Goal: Information Seeking & Learning: Learn about a topic

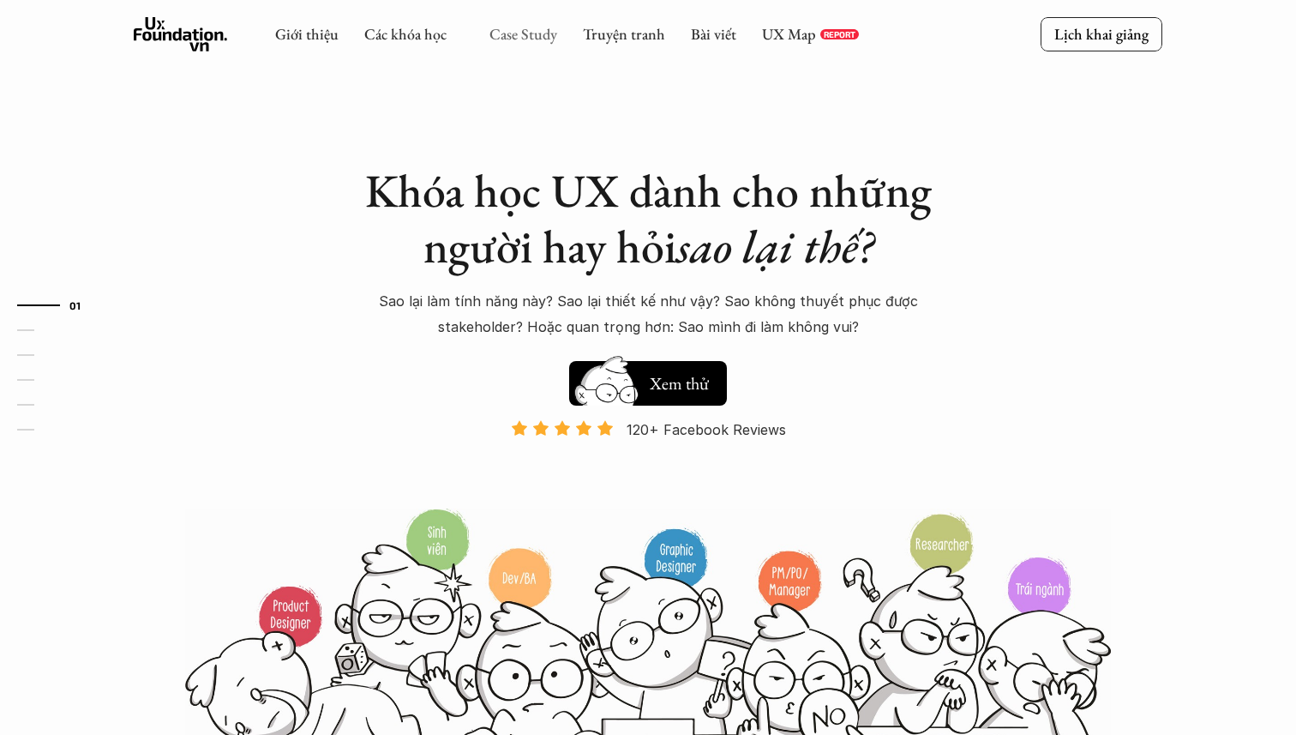
click at [526, 31] on link "Case Study" at bounding box center [523, 34] width 68 height 20
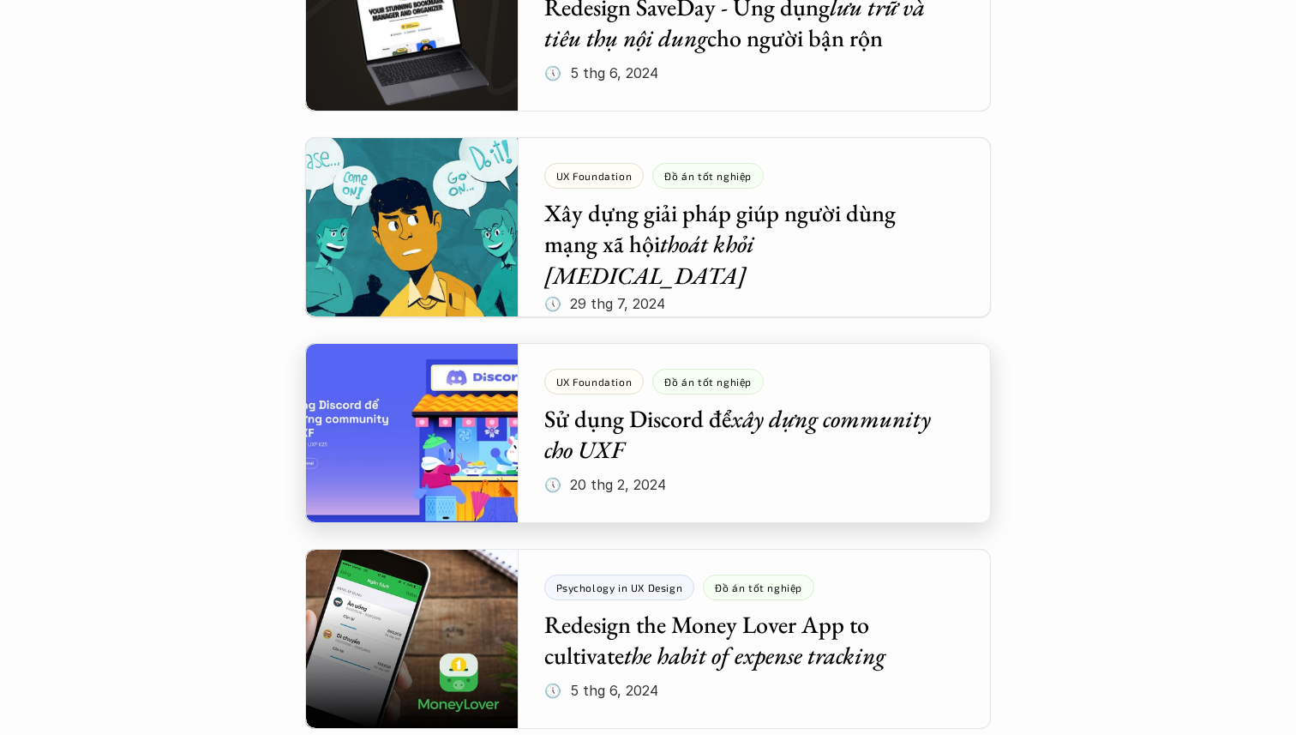
scroll to position [1919, 0]
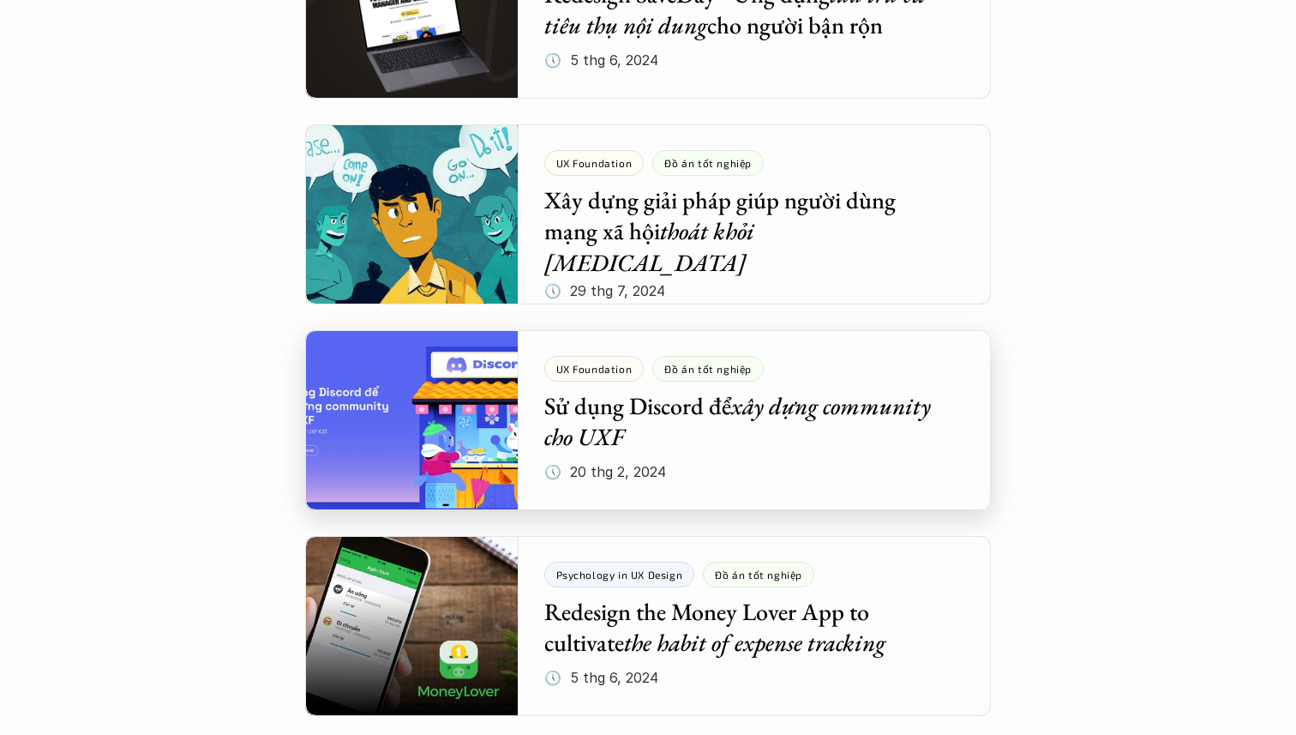
click at [580, 411] on div at bounding box center [648, 420] width 686 height 180
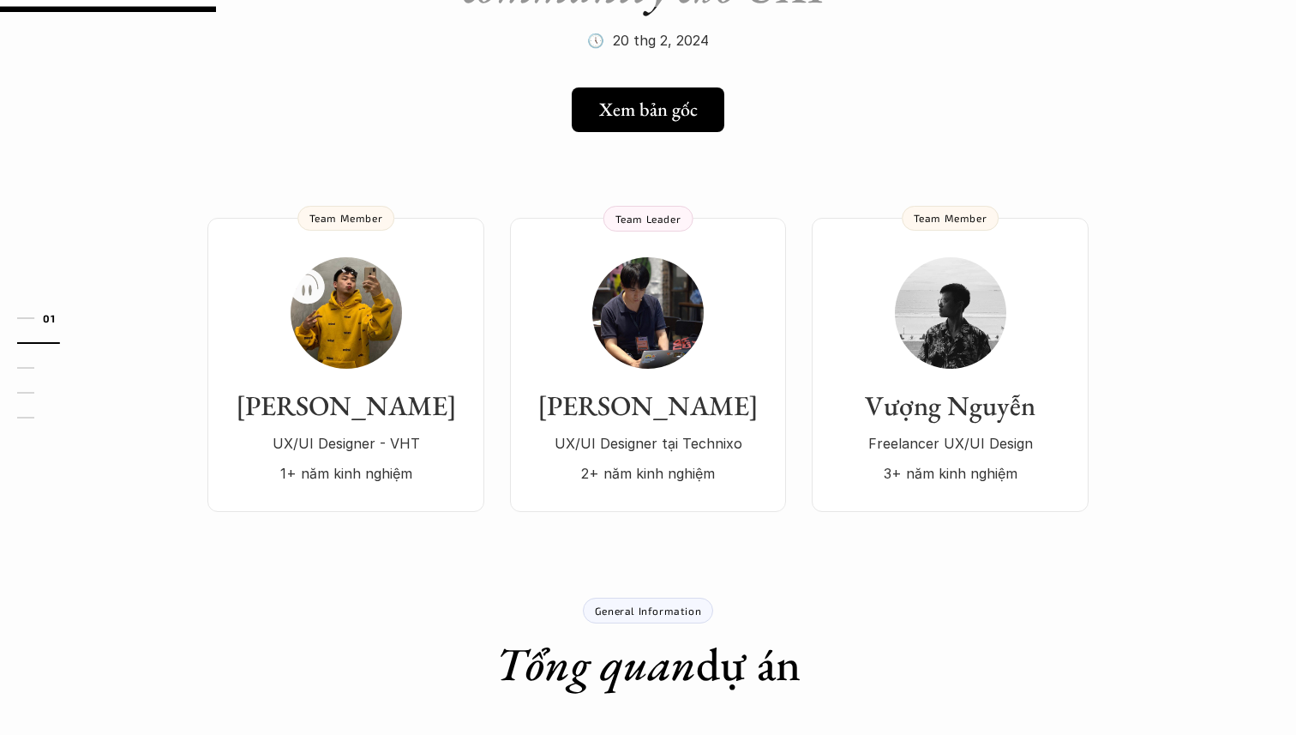
scroll to position [189, 0]
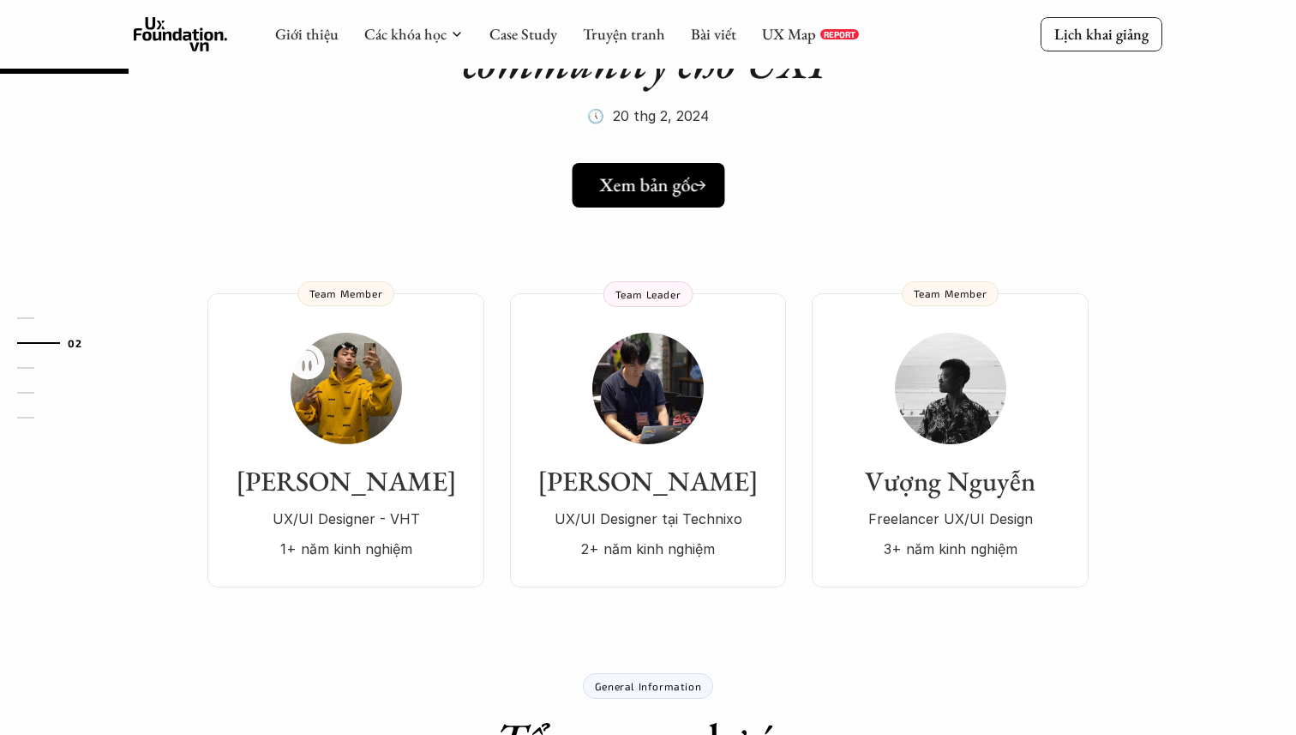
click at [631, 183] on h5 "Xem bản gốc" at bounding box center [648, 185] width 99 height 22
click at [201, 33] on use at bounding box center [181, 34] width 94 height 34
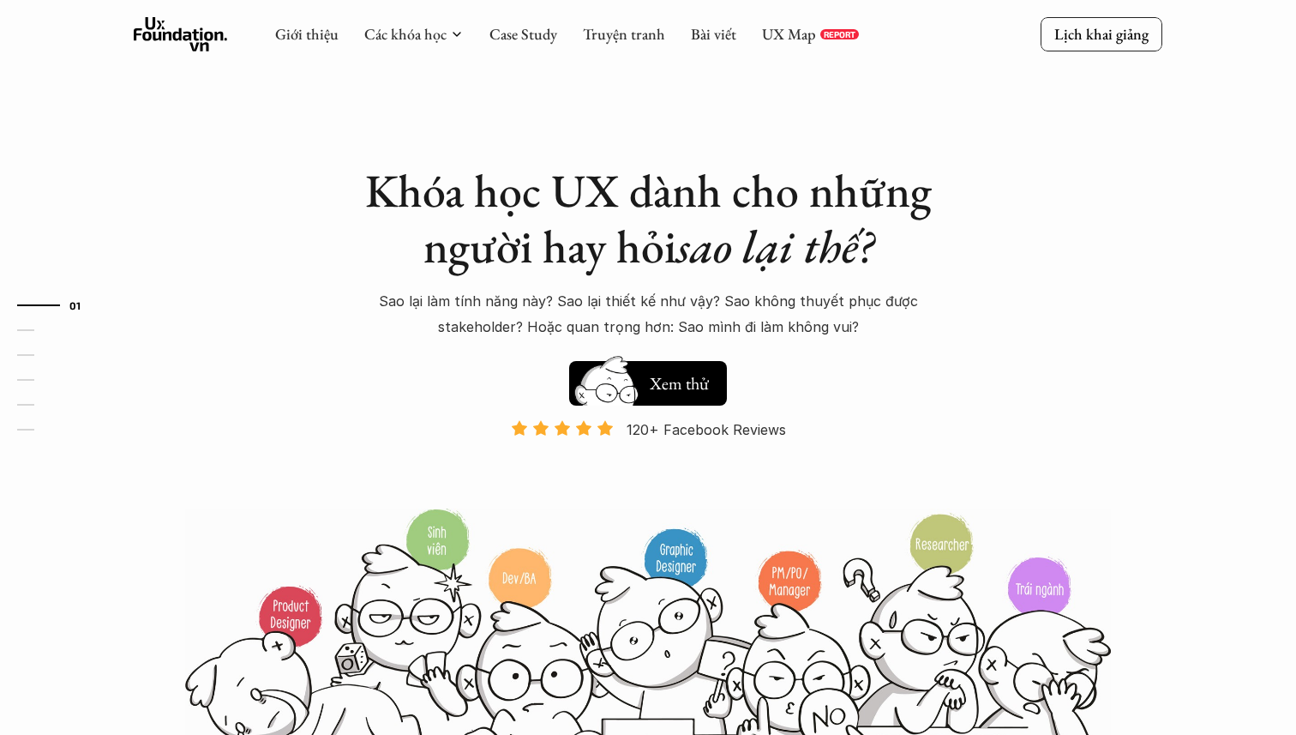
click at [503, 300] on p "Sao lại làm tính năng này? Sao lại thiết kế như vậy? Sao không thuyết phục được…" at bounding box center [648, 314] width 600 height 52
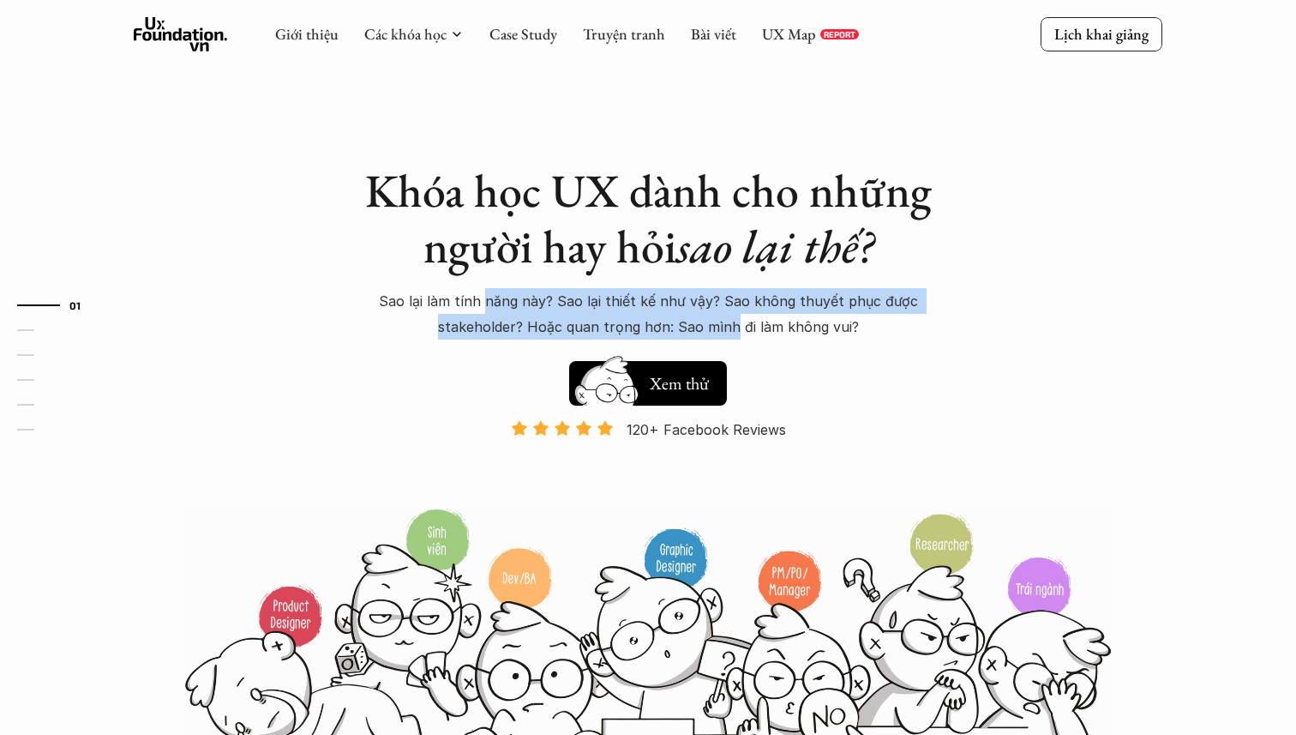
drag, startPoint x: 503, startPoint y: 300, endPoint x: 730, endPoint y: 331, distance: 229.2
click at [730, 331] on p "Sao lại làm tính năng này? Sao lại thiết kế như vậy? Sao không thuyết phục được…" at bounding box center [648, 314] width 600 height 52
